Goal: Task Accomplishment & Management: Use online tool/utility

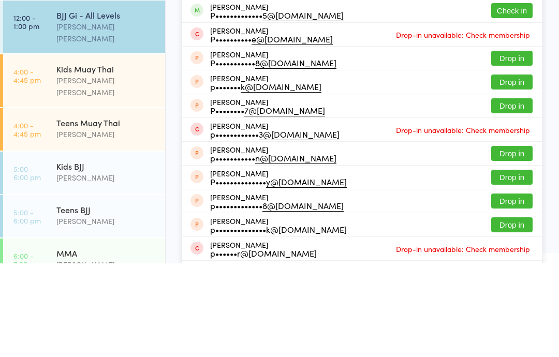
type input "[PERSON_NAME]"
click at [512, 104] on button "Check in" at bounding box center [511, 104] width 41 height 15
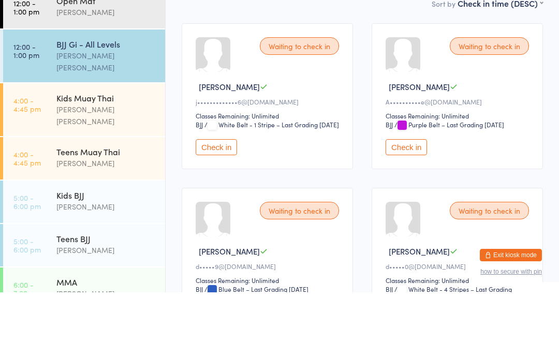
click at [114, 103] on div "BJJ Gi - All Levels" at bounding box center [106, 108] width 100 height 11
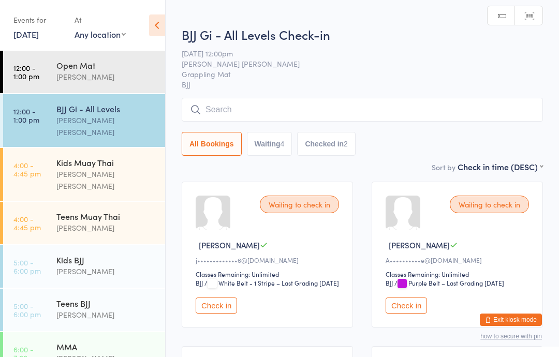
click at [276, 111] on input "search" at bounding box center [362, 110] width 361 height 24
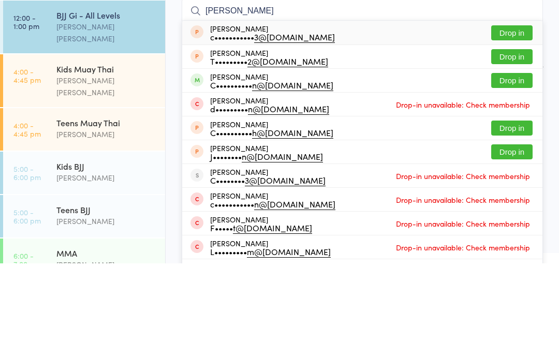
type input "[PERSON_NAME]"
click at [521, 167] on button "Drop in" at bounding box center [511, 174] width 41 height 15
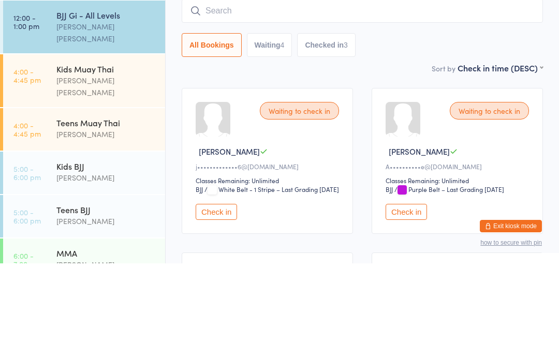
click at [420, 127] on div "All Bookings Waiting 4 Checked in 3" at bounding box center [362, 139] width 361 height 24
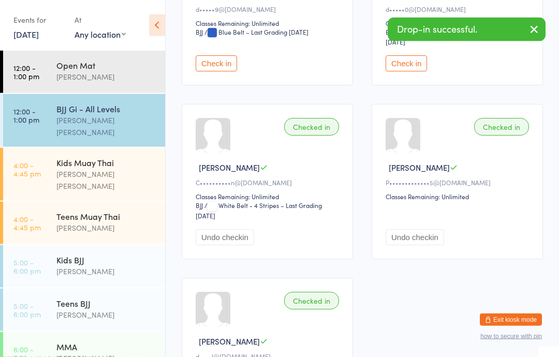
scroll to position [416, 0]
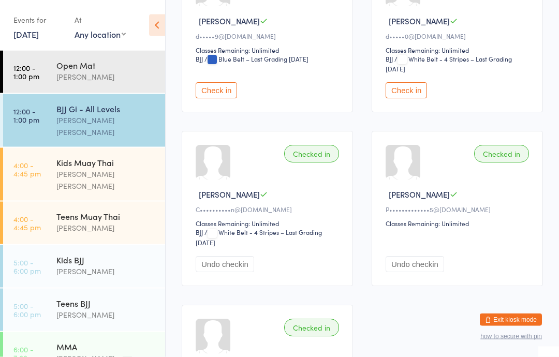
click at [403, 99] on button "Check in" at bounding box center [406, 91] width 41 height 16
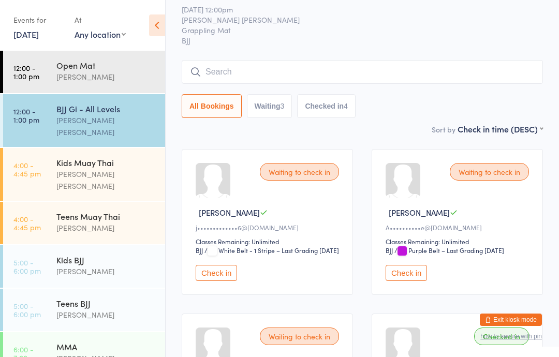
scroll to position [33, 0]
click at [404, 281] on button "Check in" at bounding box center [406, 273] width 41 height 16
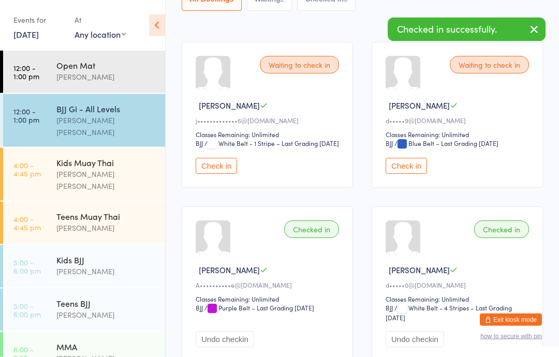
scroll to position [140, 0]
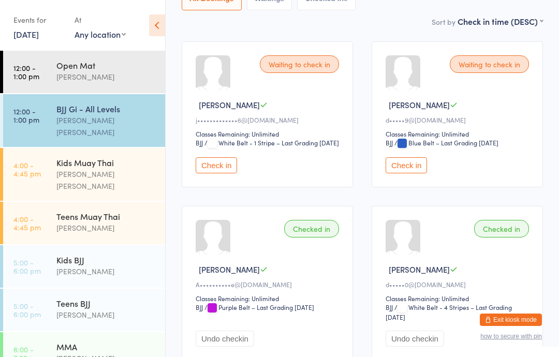
click at [85, 83] on div "[PERSON_NAME]" at bounding box center [106, 77] width 100 height 12
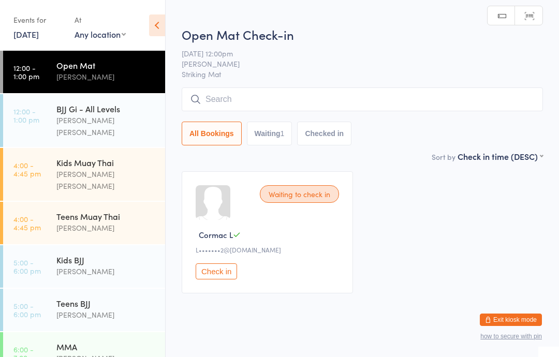
click at [264, 85] on div "Open Mat Check-in [DATE] 12:00pm [PERSON_NAME] Striking Mat Manual search Scann…" at bounding box center [362, 88] width 361 height 125
click at [274, 98] on input "search" at bounding box center [362, 99] width 361 height 24
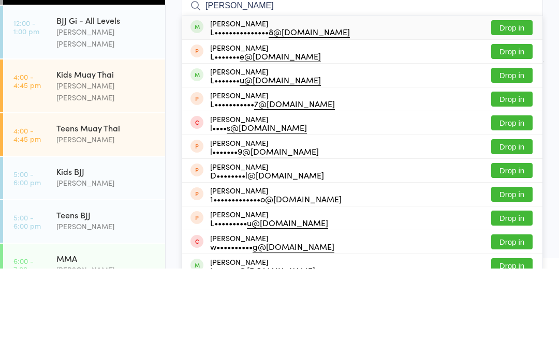
type input "[PERSON_NAME]"
click at [515, 109] on button "Drop in" at bounding box center [511, 116] width 41 height 15
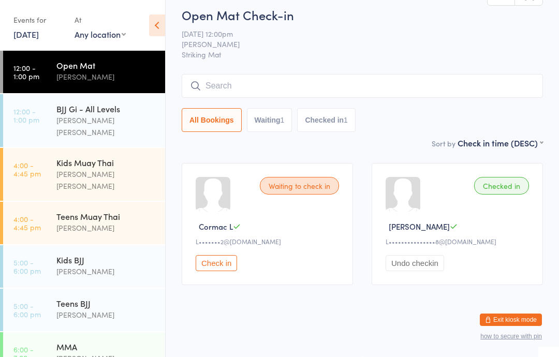
click at [53, 114] on link "12:00 - 1:00 pm BJJ Gi - All Levels [PERSON_NAME] [PERSON_NAME]" at bounding box center [84, 120] width 162 height 53
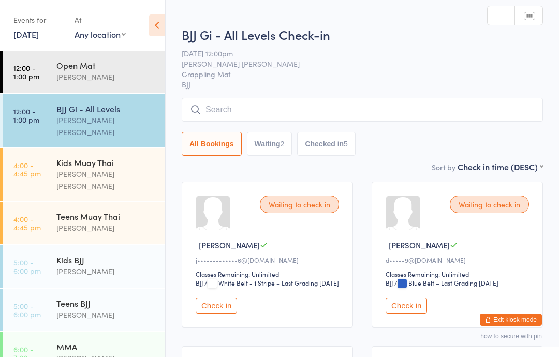
click at [219, 107] on input "search" at bounding box center [362, 110] width 361 height 24
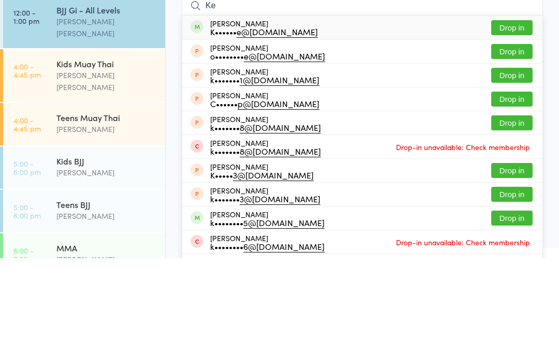
type input "Ke"
click at [509, 119] on button "Drop in" at bounding box center [511, 126] width 41 height 15
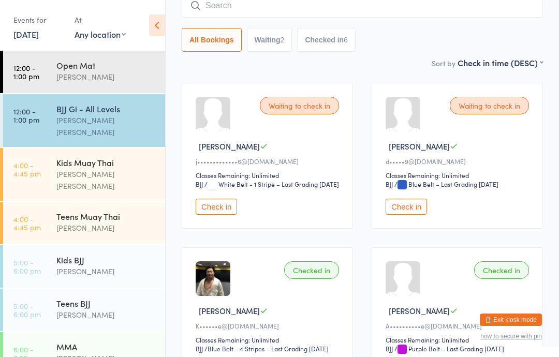
click at [205, 211] on div "Waiting to check in [PERSON_NAME] P j••••••••••••• 6@[DOMAIN_NAME] Classes Rema…" at bounding box center [267, 156] width 171 height 146
click at [212, 215] on button "Check in" at bounding box center [216, 207] width 41 height 16
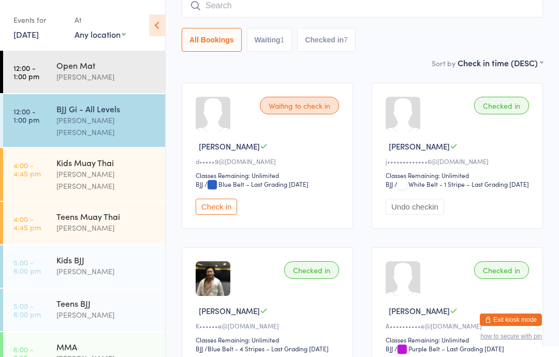
click at [62, 124] on div "[PERSON_NAME] [PERSON_NAME]" at bounding box center [106, 126] width 100 height 24
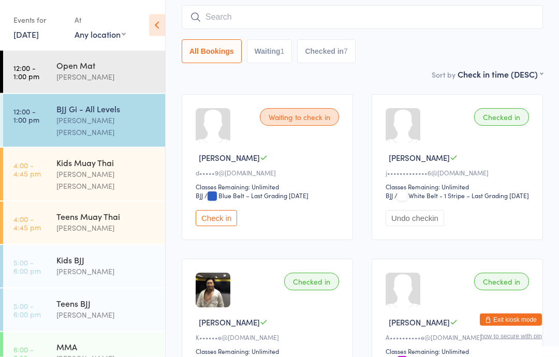
scroll to position [87, 0]
click at [243, 14] on input "search" at bounding box center [362, 18] width 361 height 24
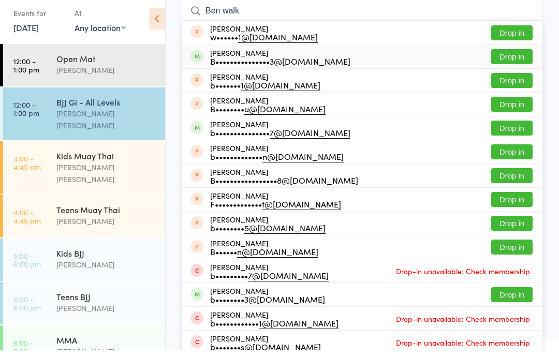
type input "Ben walk"
click at [260, 64] on div "B••••••••••••••• 3@[DOMAIN_NAME]" at bounding box center [280, 68] width 140 height 8
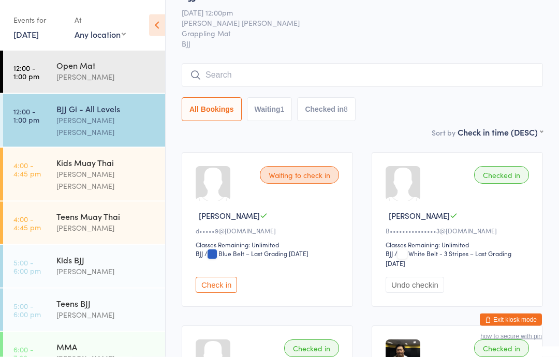
scroll to position [31, 0]
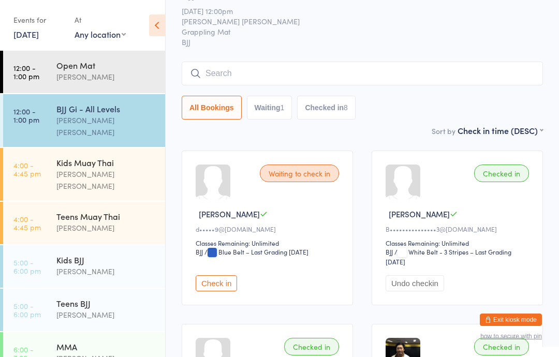
click at [237, 78] on input "search" at bounding box center [362, 74] width 361 height 24
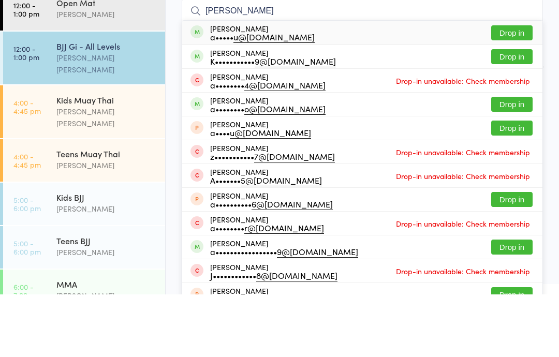
type input "[PERSON_NAME]"
click at [522, 88] on button "Drop in" at bounding box center [511, 95] width 41 height 15
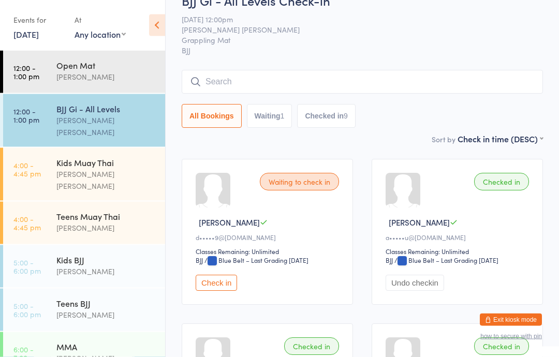
scroll to position [0, 0]
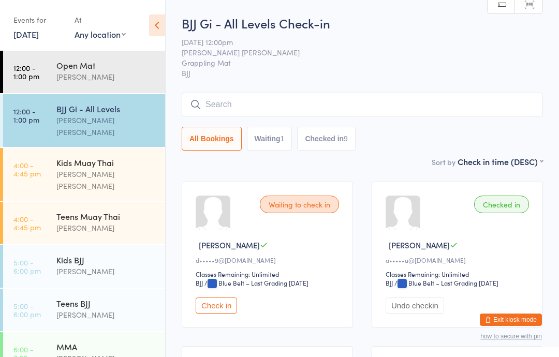
click at [410, 102] on input "search" at bounding box center [362, 105] width 361 height 24
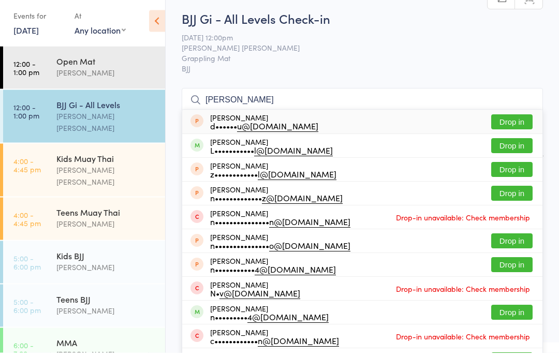
type input "[PERSON_NAME]"
click at [505, 148] on button "Drop in" at bounding box center [511, 150] width 41 height 15
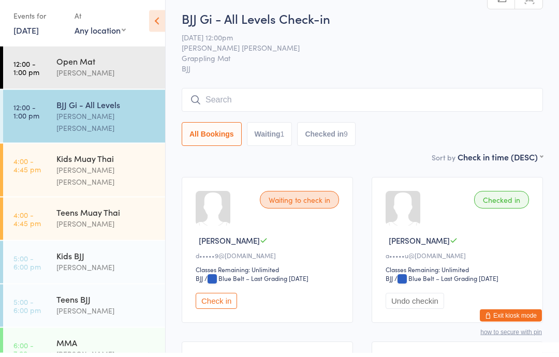
scroll to position [5, 0]
